Goal: Information Seeking & Learning: Learn about a topic

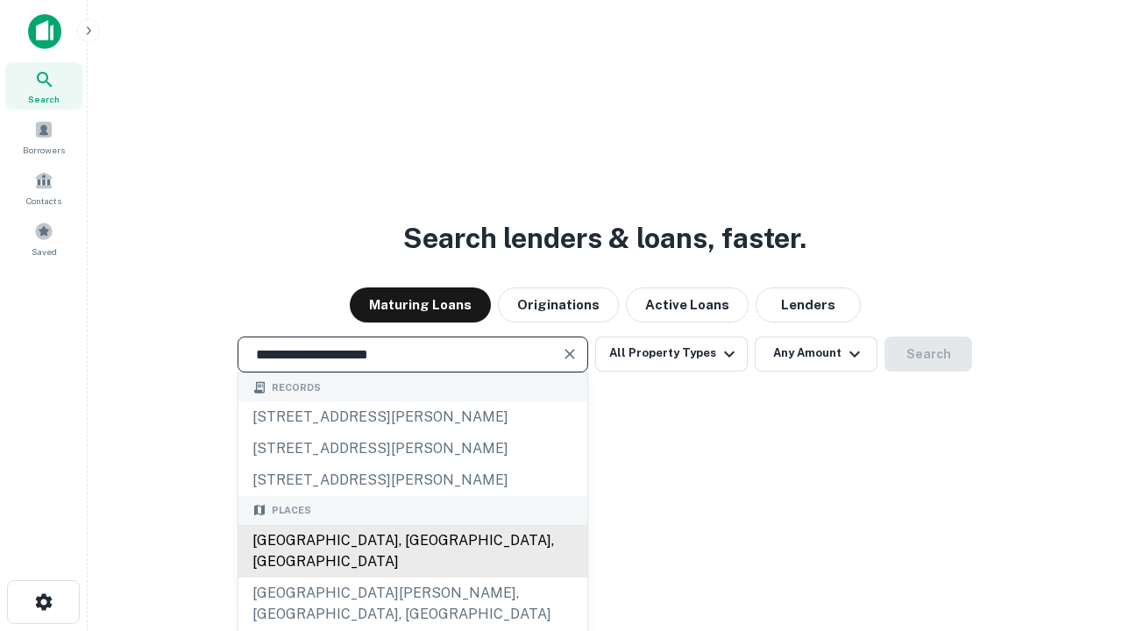
click at [412, 578] on div "[GEOGRAPHIC_DATA], [GEOGRAPHIC_DATA], [GEOGRAPHIC_DATA]" at bounding box center [412, 551] width 349 height 53
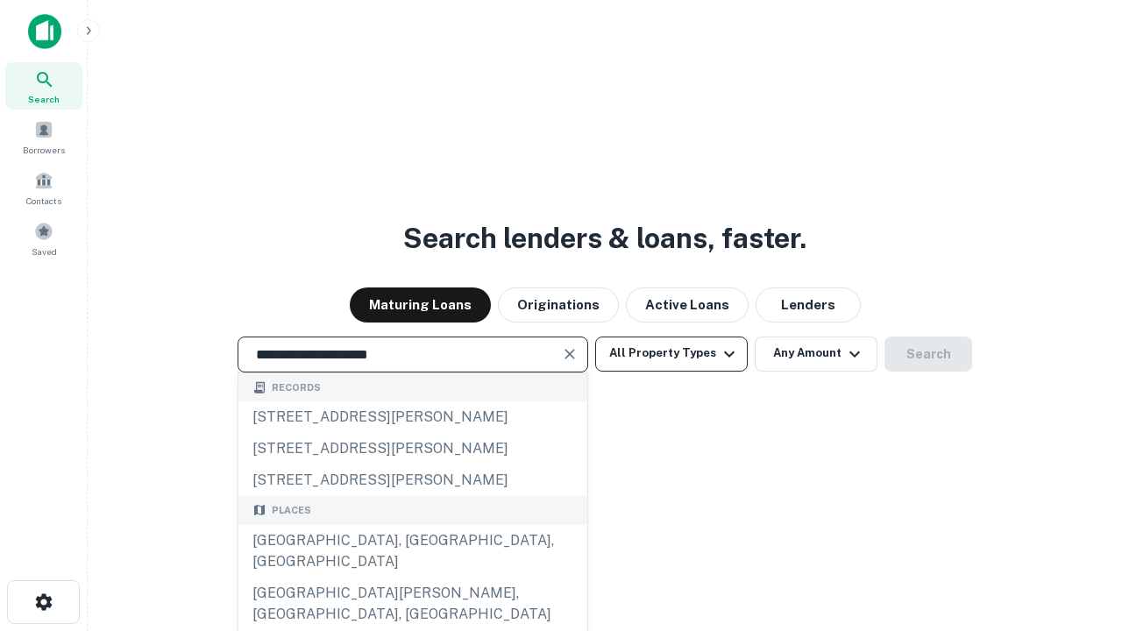
type input "**********"
click at [672, 353] on button "All Property Types" at bounding box center [671, 354] width 153 height 35
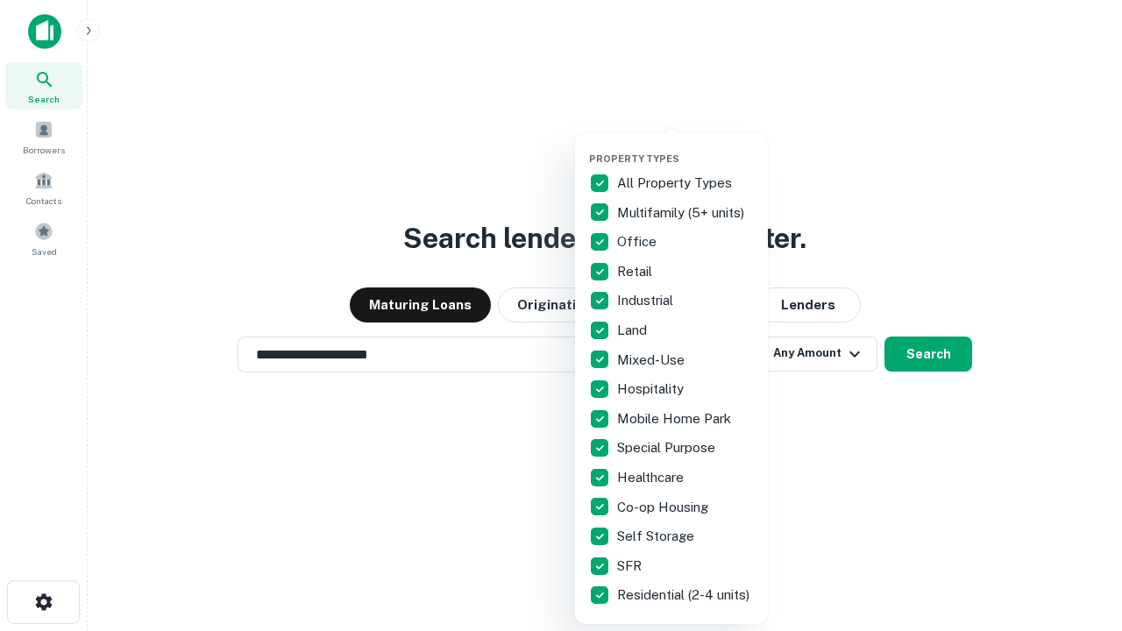
click at [686, 147] on button "button" at bounding box center [685, 147] width 193 height 1
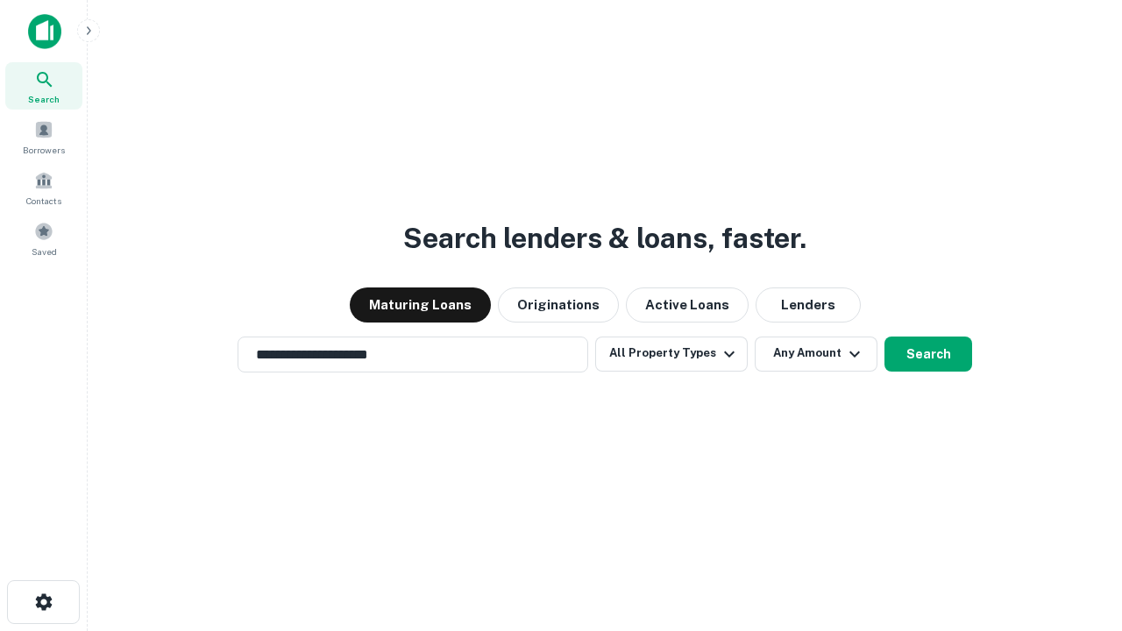
scroll to position [11, 211]
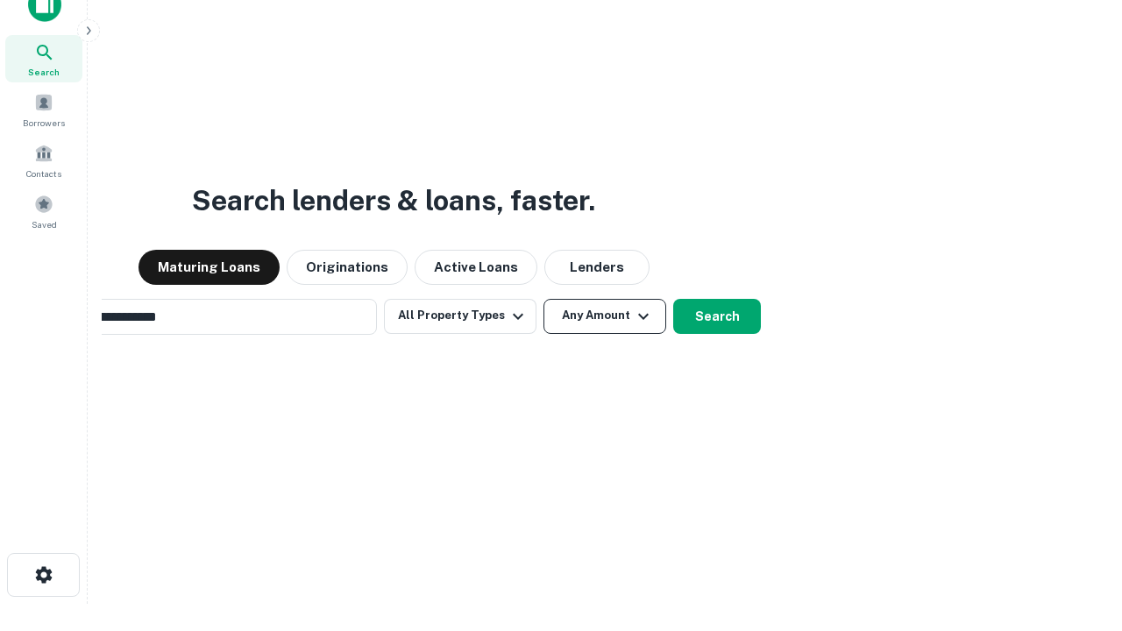
click at [544, 299] on button "Any Amount" at bounding box center [605, 316] width 123 height 35
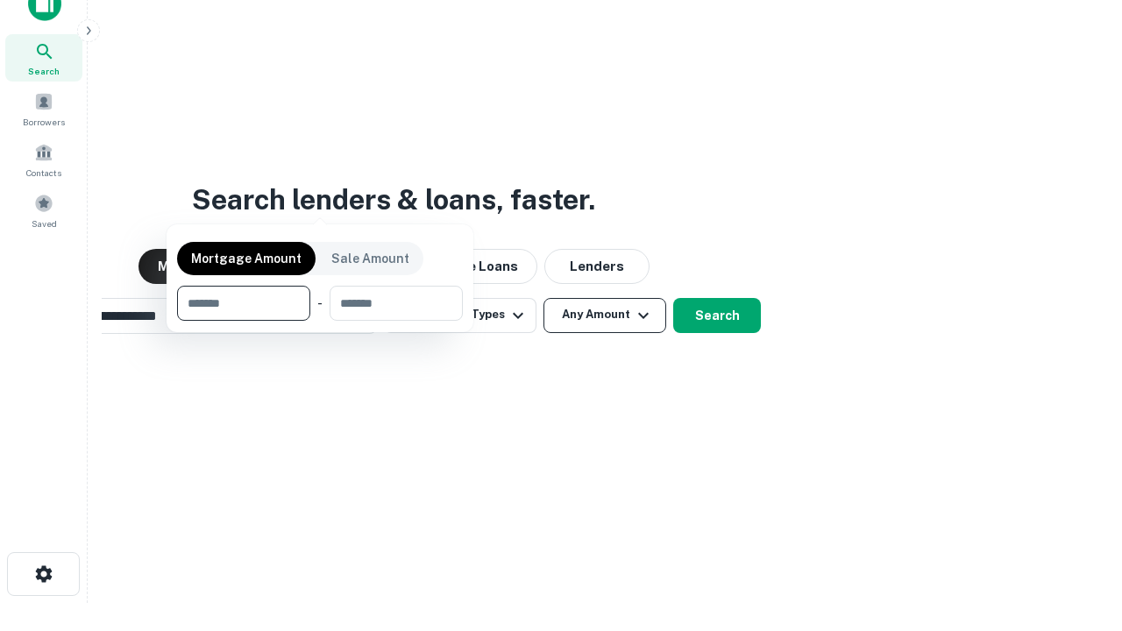
scroll to position [126, 496]
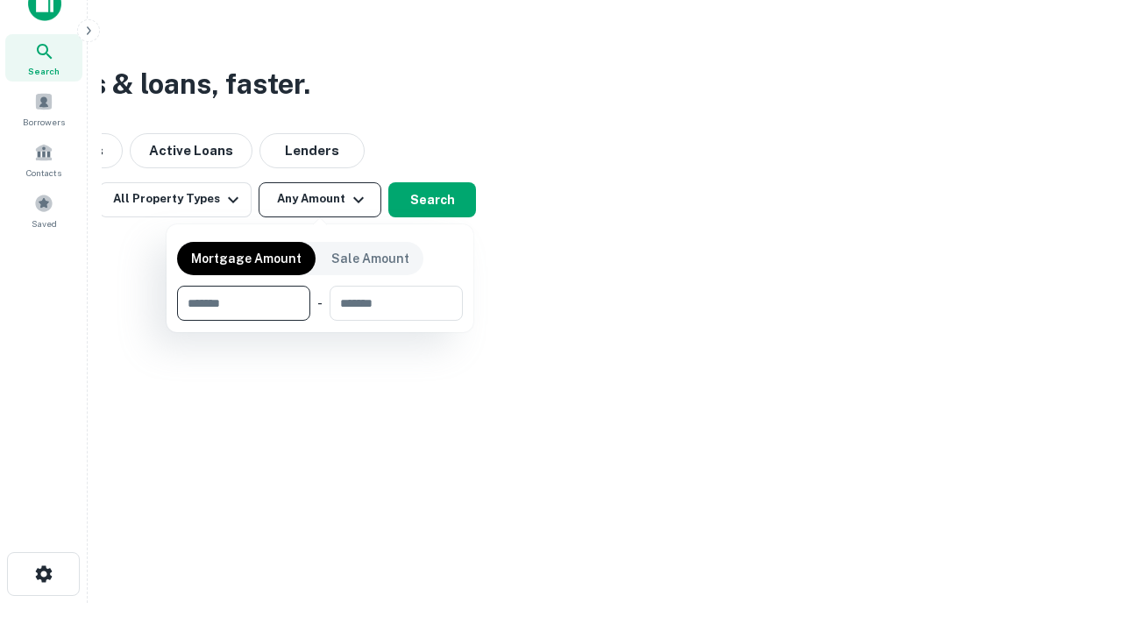
type input "*******"
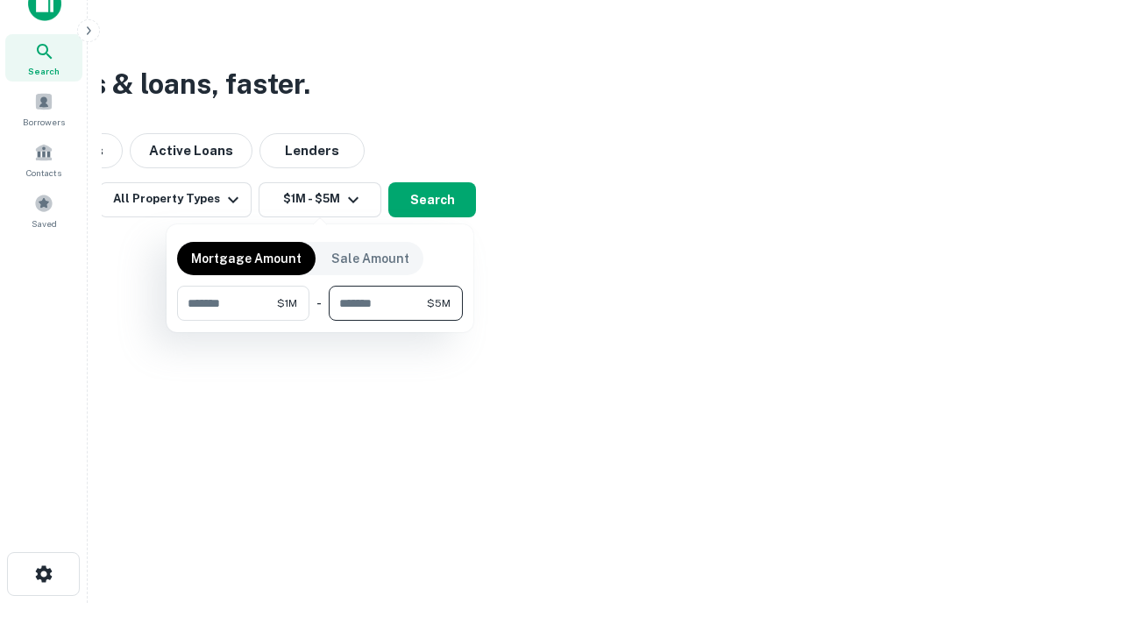
type input "*******"
click at [320, 321] on button "button" at bounding box center [320, 321] width 286 height 1
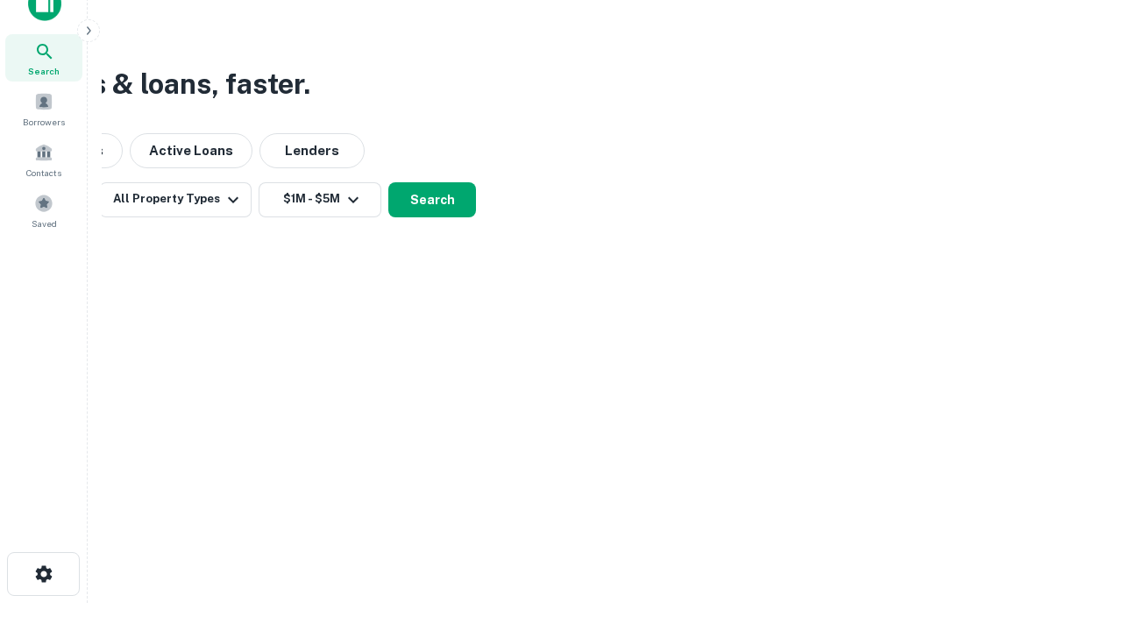
scroll to position [11, 324]
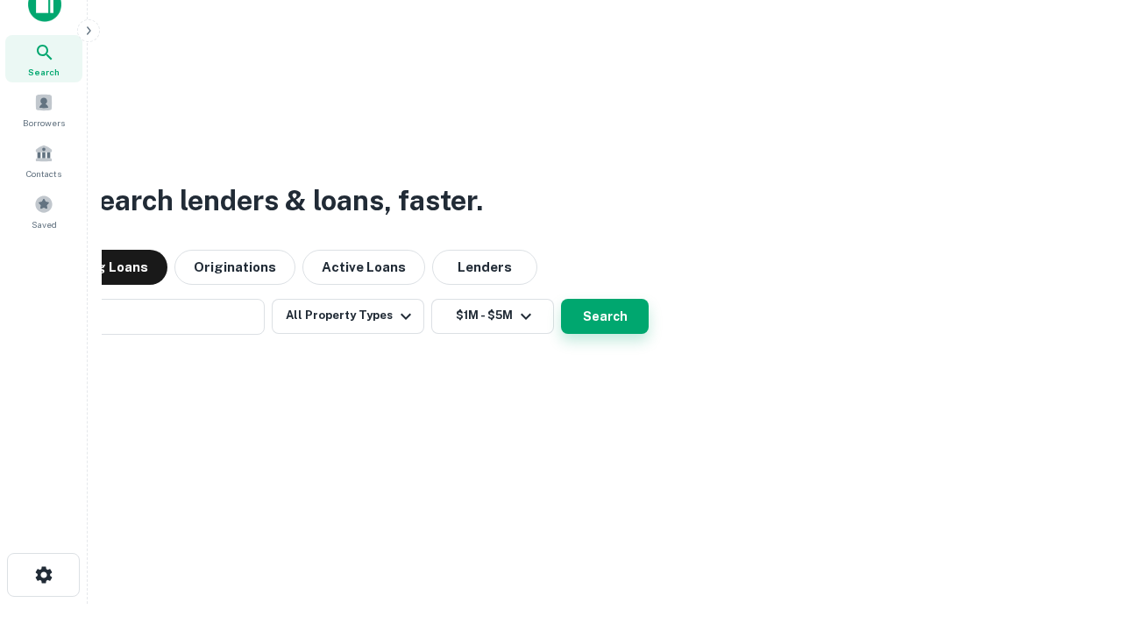
click at [561, 299] on button "Search" at bounding box center [605, 316] width 88 height 35
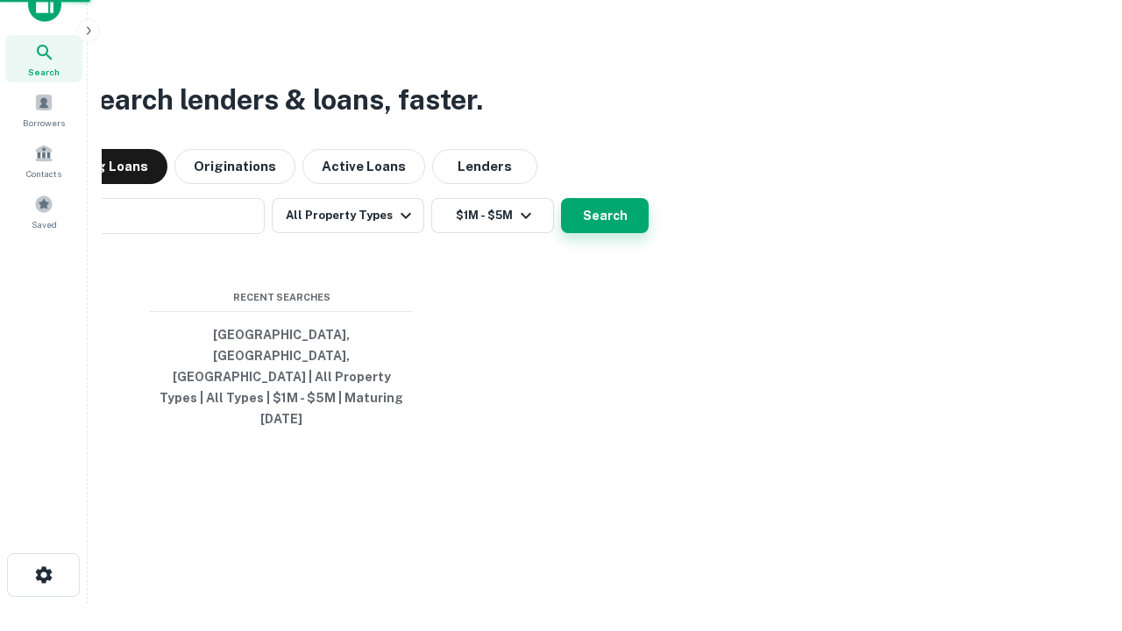
scroll to position [46, 496]
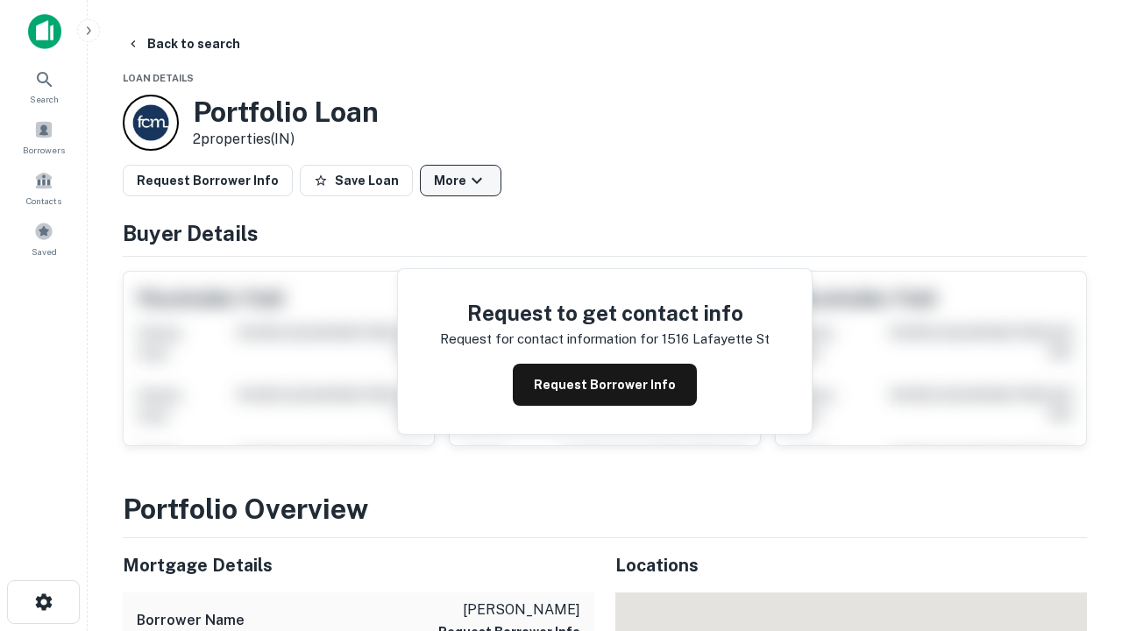
click at [460, 181] on button "More" at bounding box center [461, 181] width 82 height 32
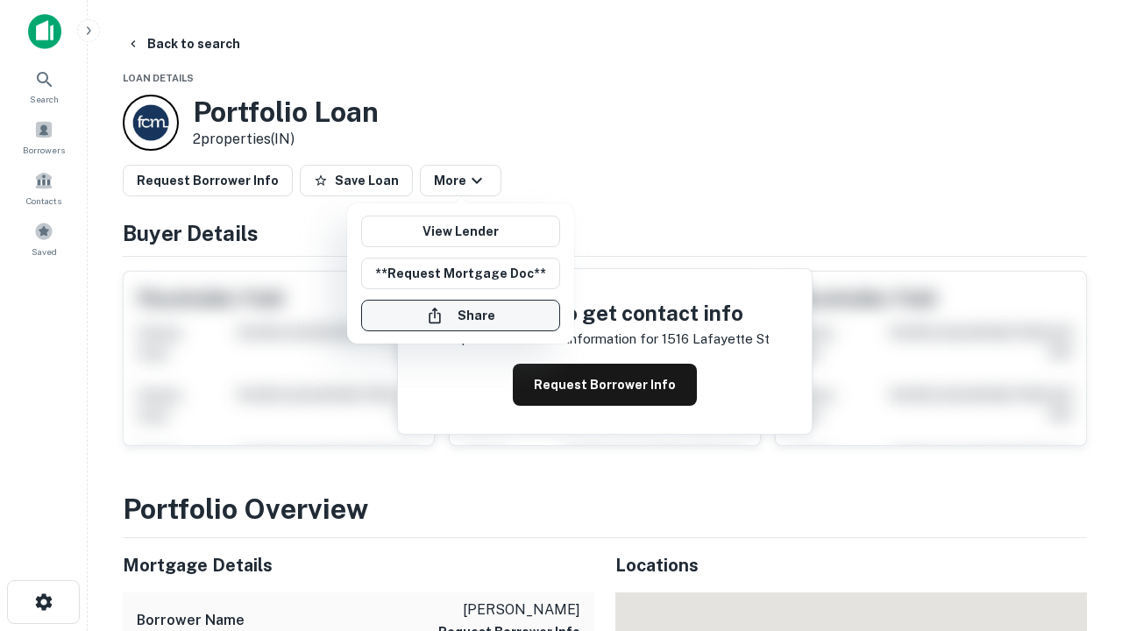
click at [460, 316] on button "Share" at bounding box center [460, 316] width 199 height 32
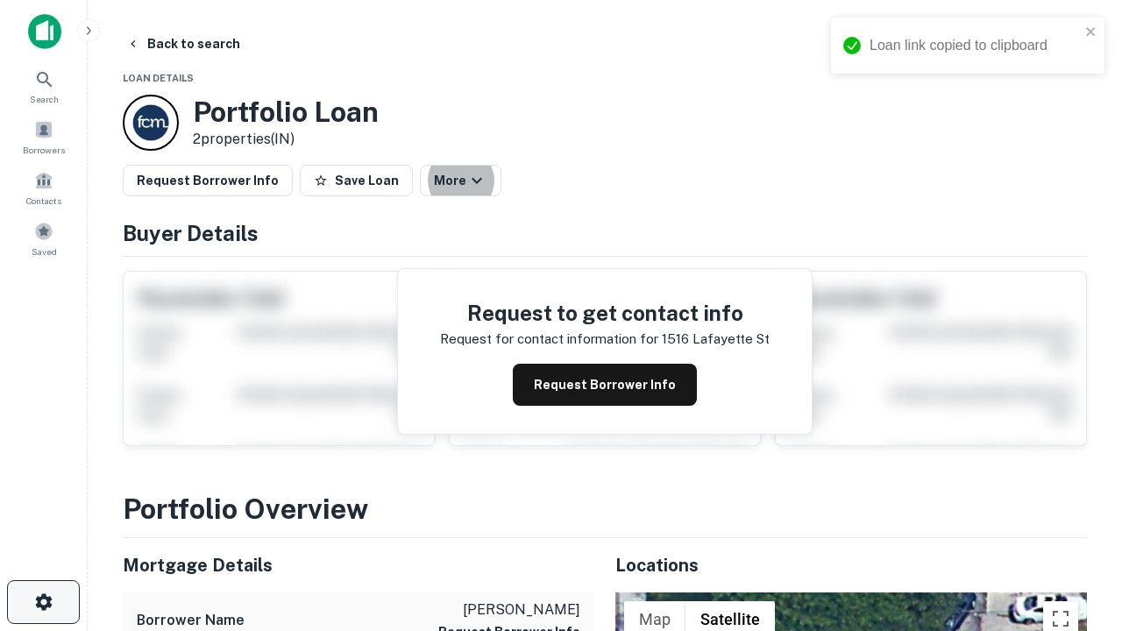
click at [43, 602] on icon "button" at bounding box center [43, 602] width 21 height 21
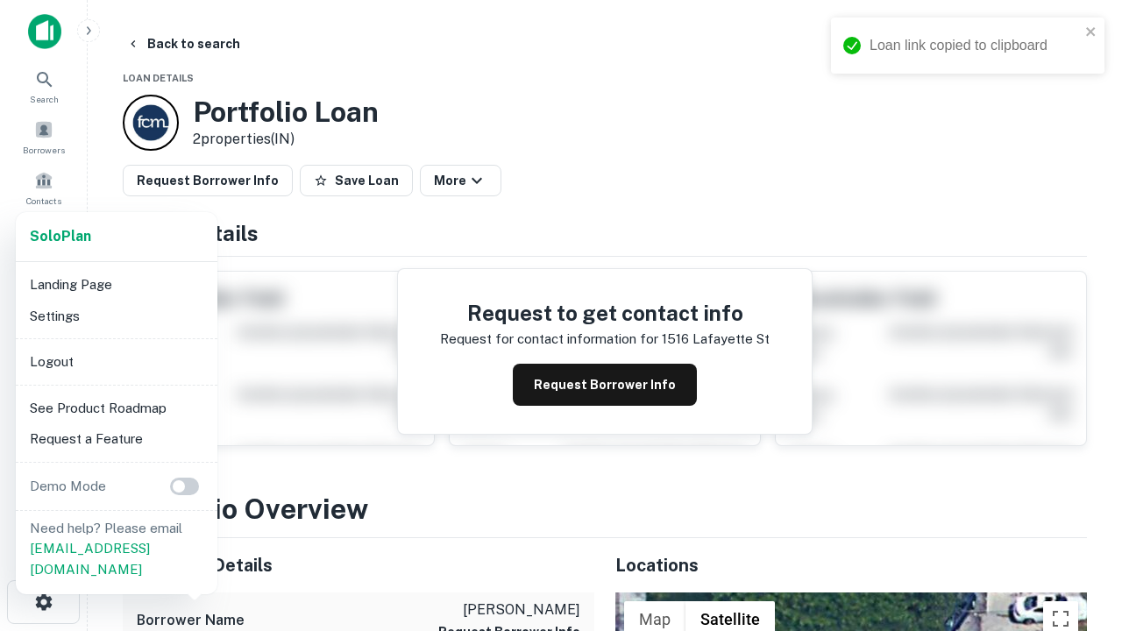
click at [116, 361] on li "Logout" at bounding box center [117, 362] width 188 height 32
